Goal: Navigation & Orientation: Find specific page/section

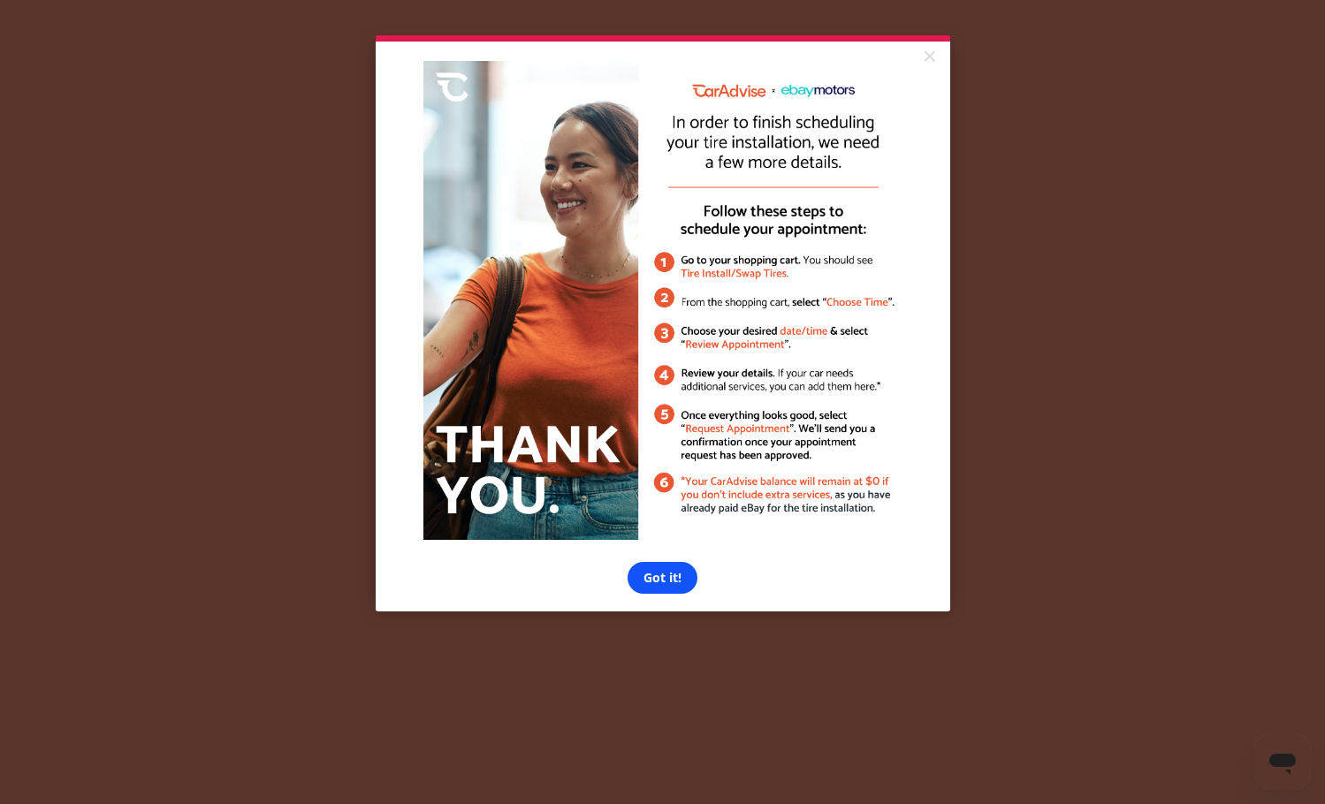
click at [672, 581] on link "Got it!" at bounding box center [662, 578] width 70 height 32
